Goal: Book appointment/travel/reservation

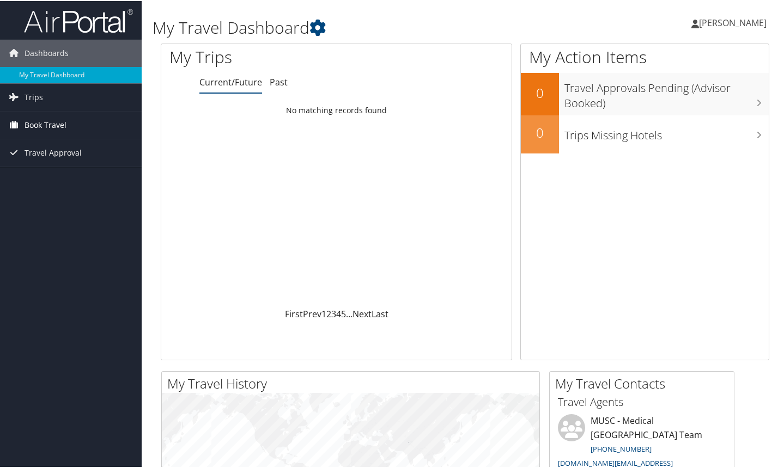
click at [47, 119] on span "Book Travel" at bounding box center [46, 124] width 42 height 27
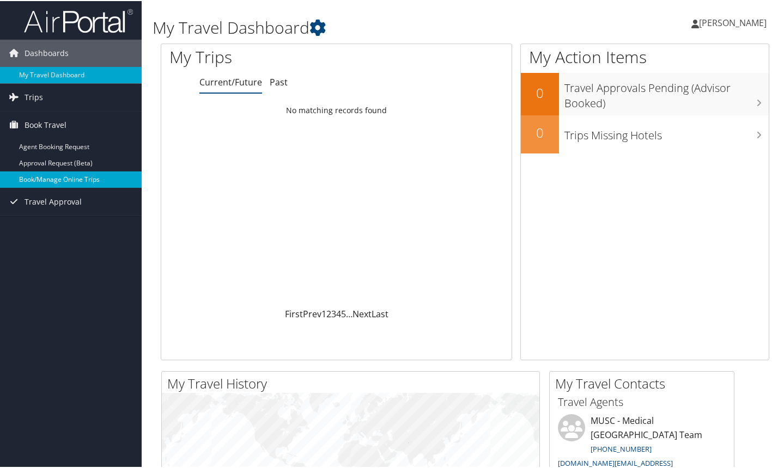
click at [87, 182] on link "Book/Manage Online Trips" at bounding box center [71, 178] width 142 height 16
click at [70, 181] on link "Book/Manage Online Trips" at bounding box center [71, 178] width 142 height 16
